Goal: Transaction & Acquisition: Obtain resource

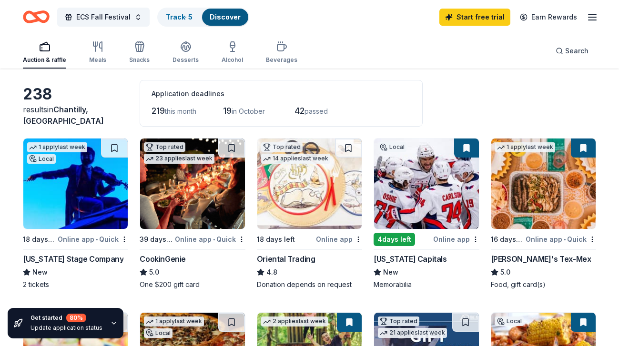
scroll to position [38, 0]
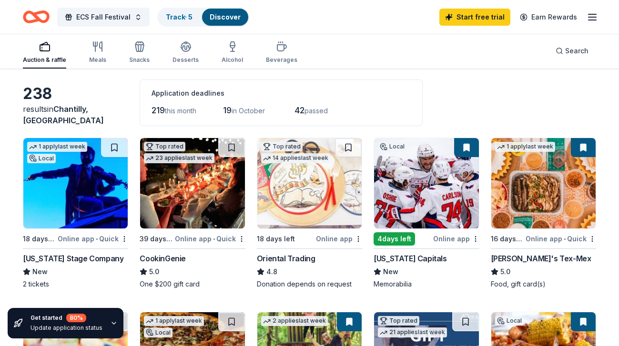
click at [240, 110] on span "in October" at bounding box center [248, 111] width 33 height 8
click at [175, 116] on div "219 this month" at bounding box center [173, 110] width 45 height 15
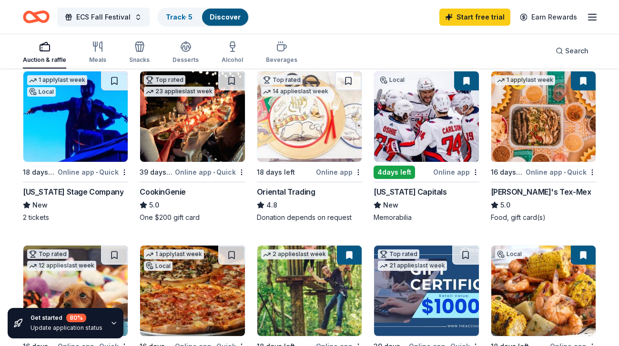
scroll to position [102, 0]
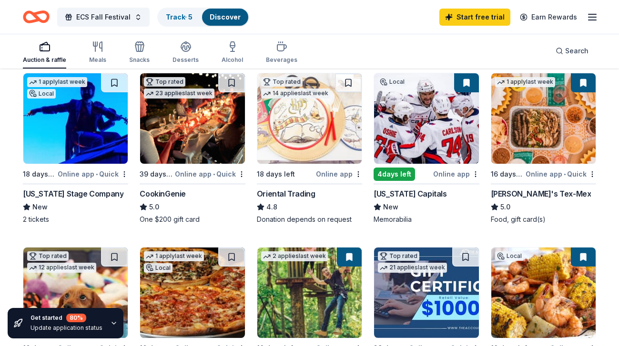
click at [407, 146] on img at bounding box center [426, 118] width 104 height 91
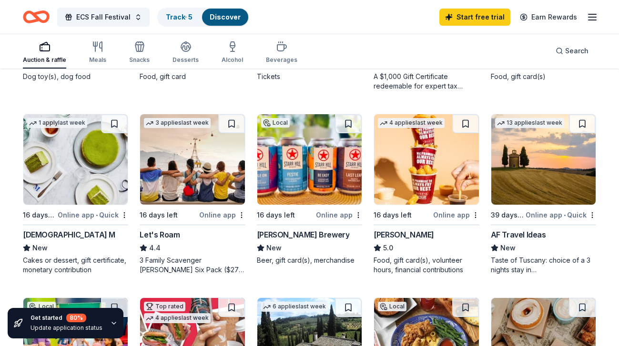
scroll to position [0, 0]
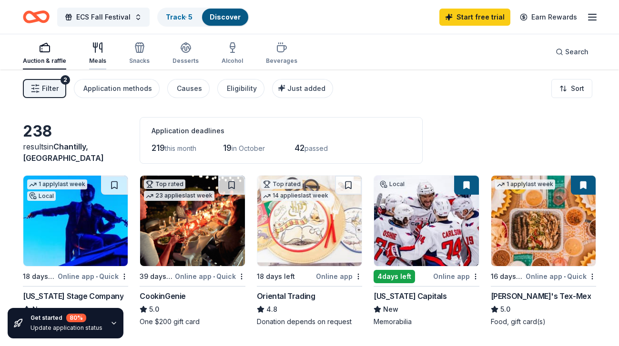
click at [98, 54] on div "Meals" at bounding box center [97, 53] width 17 height 23
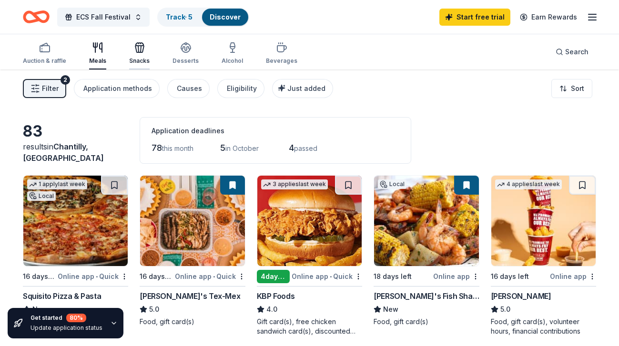
click at [135, 52] on icon "button" at bounding box center [139, 49] width 9 height 7
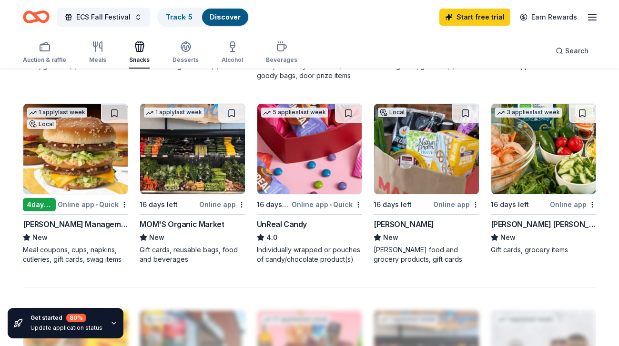
scroll to position [615, 0]
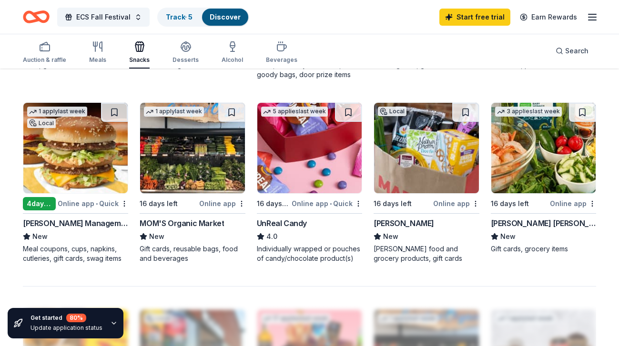
click at [180, 223] on div "MOM'S Organic Market" at bounding box center [182, 223] width 84 height 11
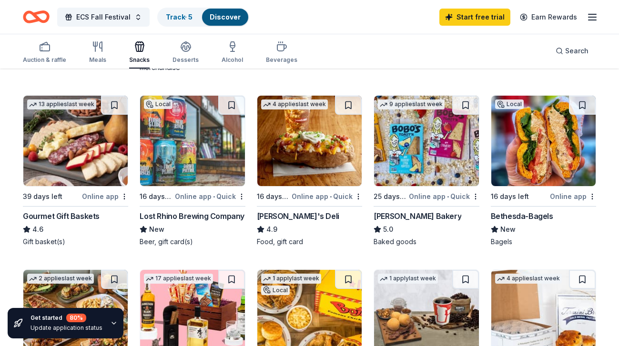
scroll to position [257, 0]
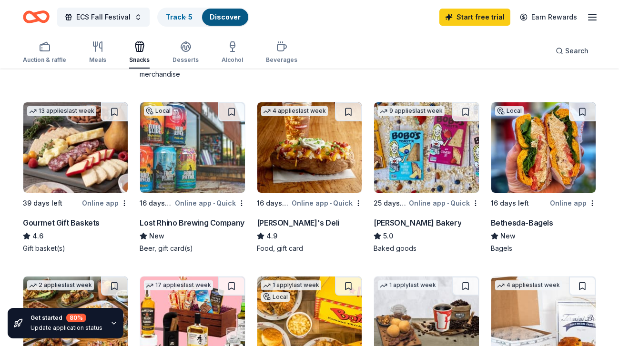
click at [169, 222] on div "Lost Rhino Brewing Company" at bounding box center [192, 222] width 105 height 11
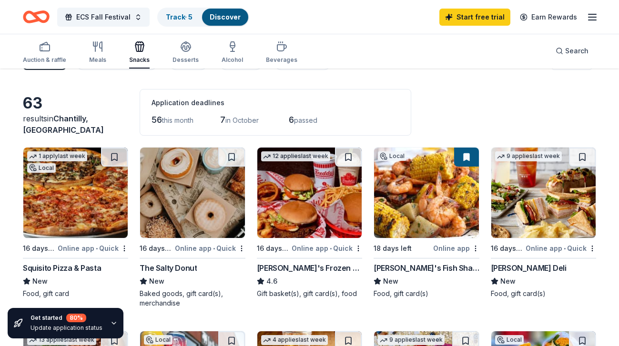
scroll to position [0, 0]
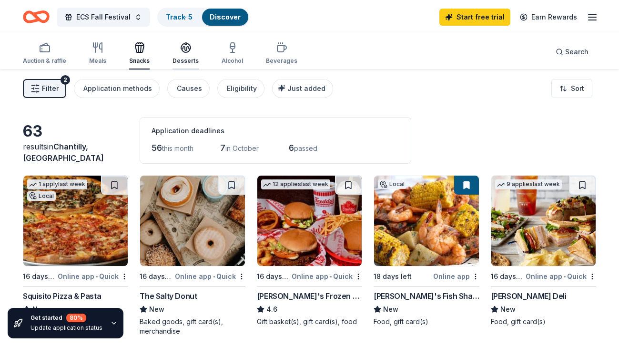
click at [176, 61] on div "Desserts" at bounding box center [185, 61] width 26 height 8
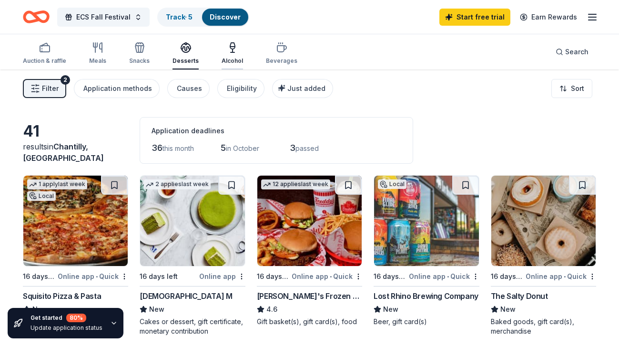
click at [227, 59] on div "Alcohol" at bounding box center [232, 61] width 21 height 8
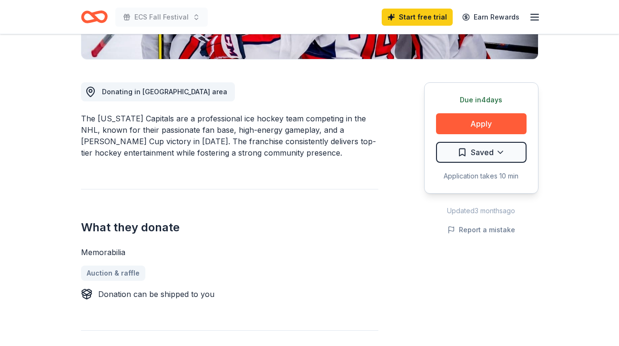
scroll to position [233, 0]
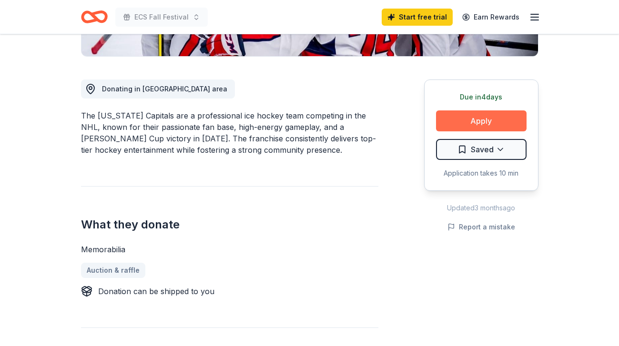
click at [458, 120] on button "Apply" at bounding box center [481, 121] width 91 height 21
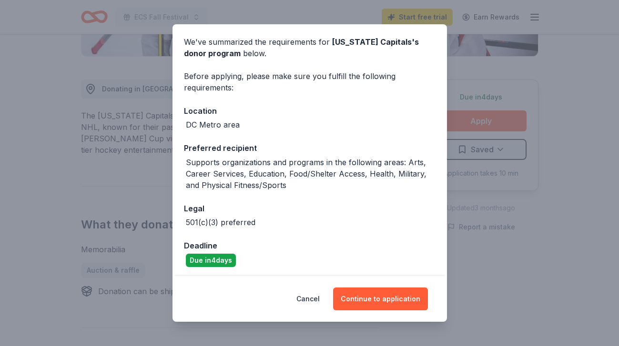
scroll to position [37, 0]
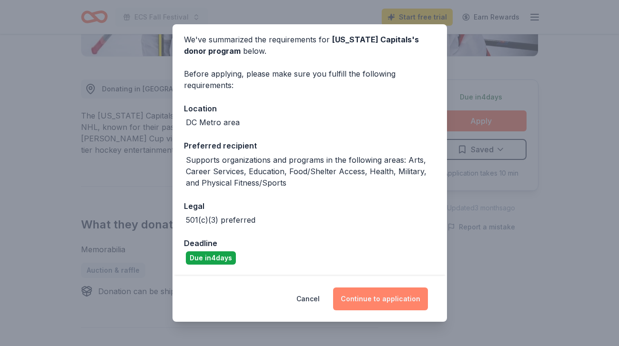
click at [367, 299] on button "Continue to application" at bounding box center [380, 299] width 95 height 23
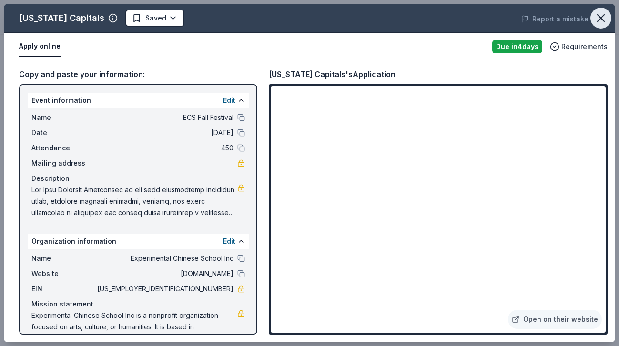
click at [599, 14] on icon "button" at bounding box center [600, 17] width 13 height 13
